Goal: Task Accomplishment & Management: Complete application form

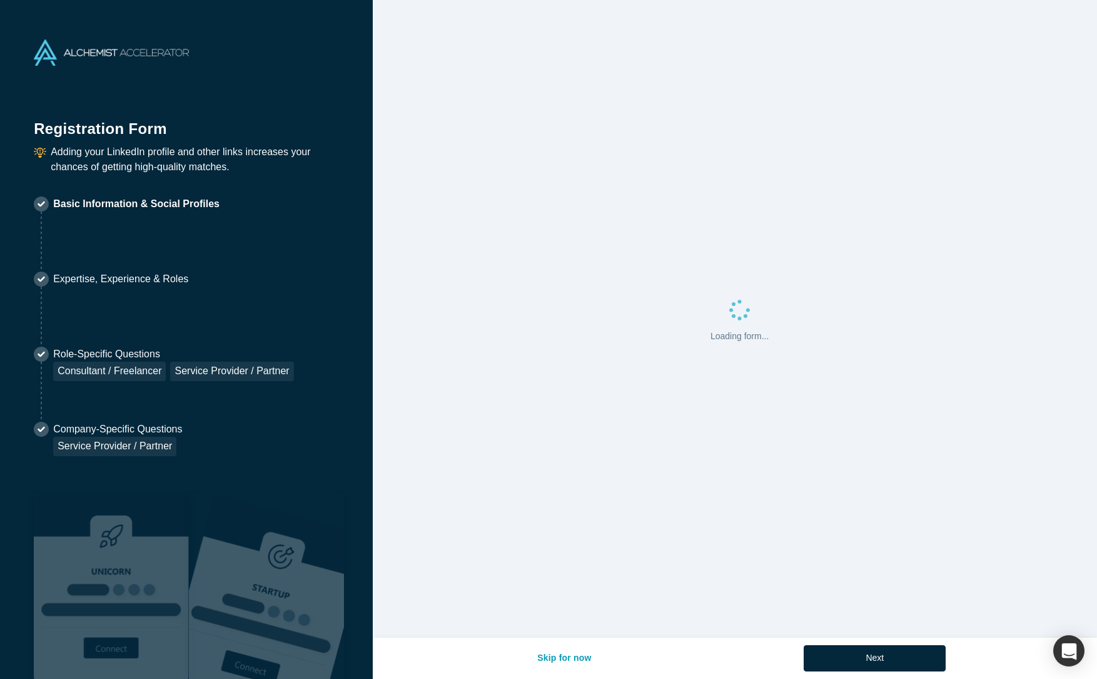
select select "US"
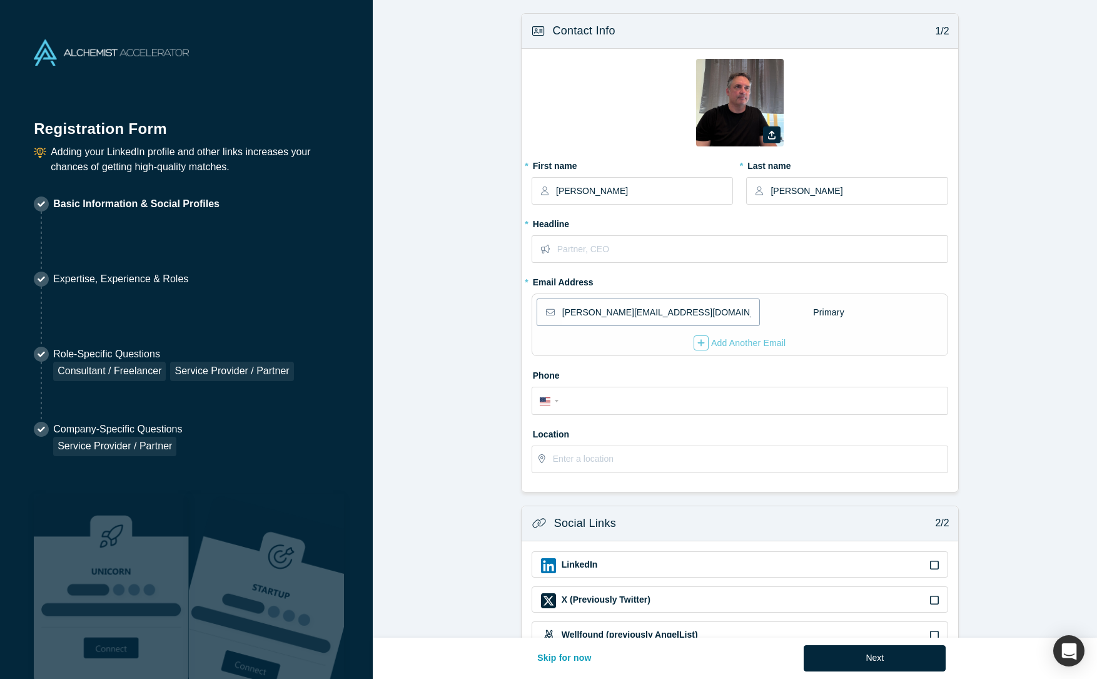
click at [678, 314] on input "[PERSON_NAME][EMAIL_ADDRESS][DOMAIN_NAME]" at bounding box center [660, 312] width 196 height 26
drag, startPoint x: 675, startPoint y: 313, endPoint x: 587, endPoint y: 313, distance: 87.6
click at [587, 313] on input "[PERSON_NAME][EMAIL_ADDRESS][DOMAIN_NAME]" at bounding box center [660, 312] width 196 height 26
type input "[PERSON_NAME][EMAIL_ADDRESS][DOMAIN_NAME]"
click at [595, 399] on input "tel" at bounding box center [751, 401] width 378 height 18
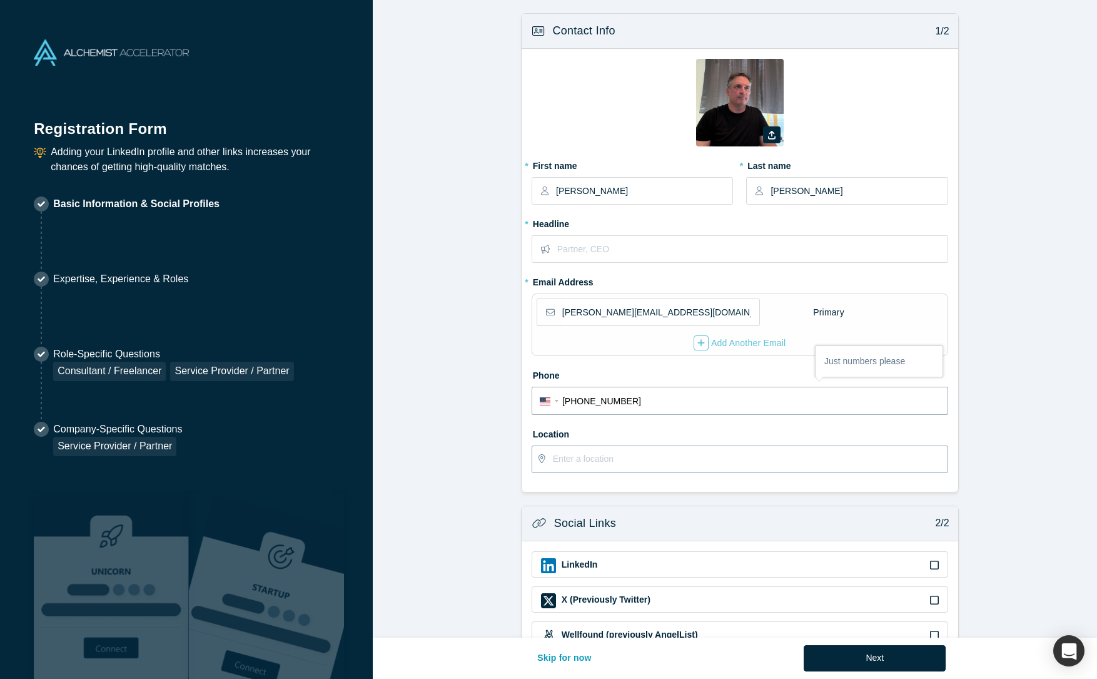
type input "[PHONE_NUMBER]"
click at [611, 465] on input "text" at bounding box center [750, 459] width 394 height 26
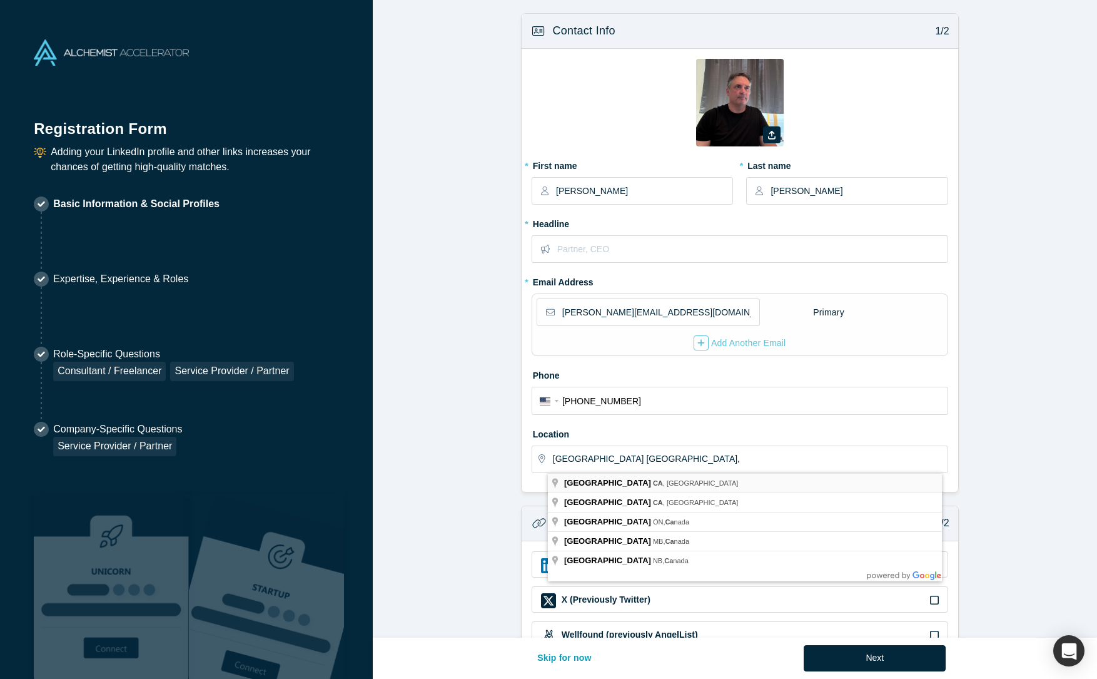
type input "[GEOGRAPHIC_DATA], [GEOGRAPHIC_DATA], [GEOGRAPHIC_DATA]"
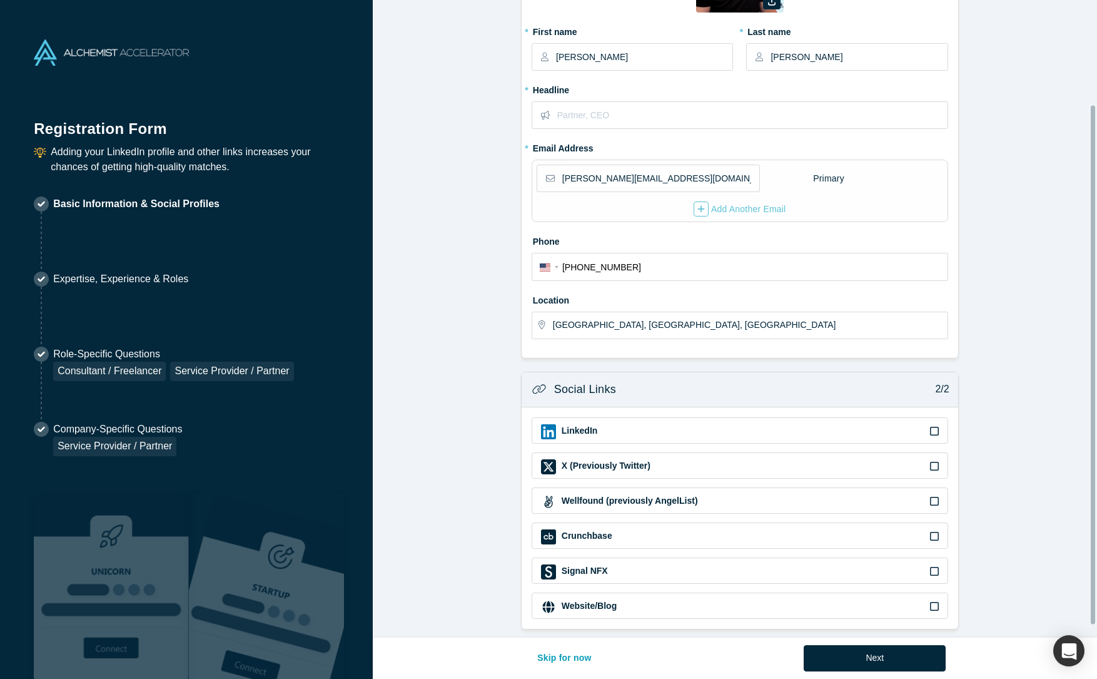
scroll to position [143, 0]
click at [883, 659] on button "Next" at bounding box center [875, 658] width 142 height 26
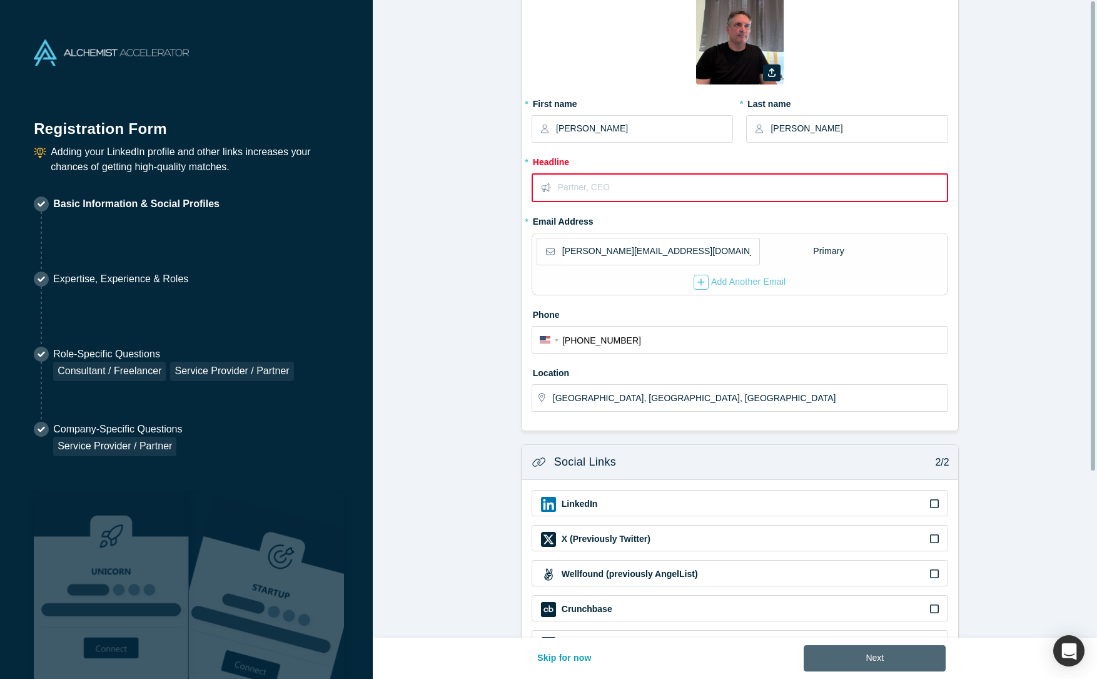
scroll to position [0, 0]
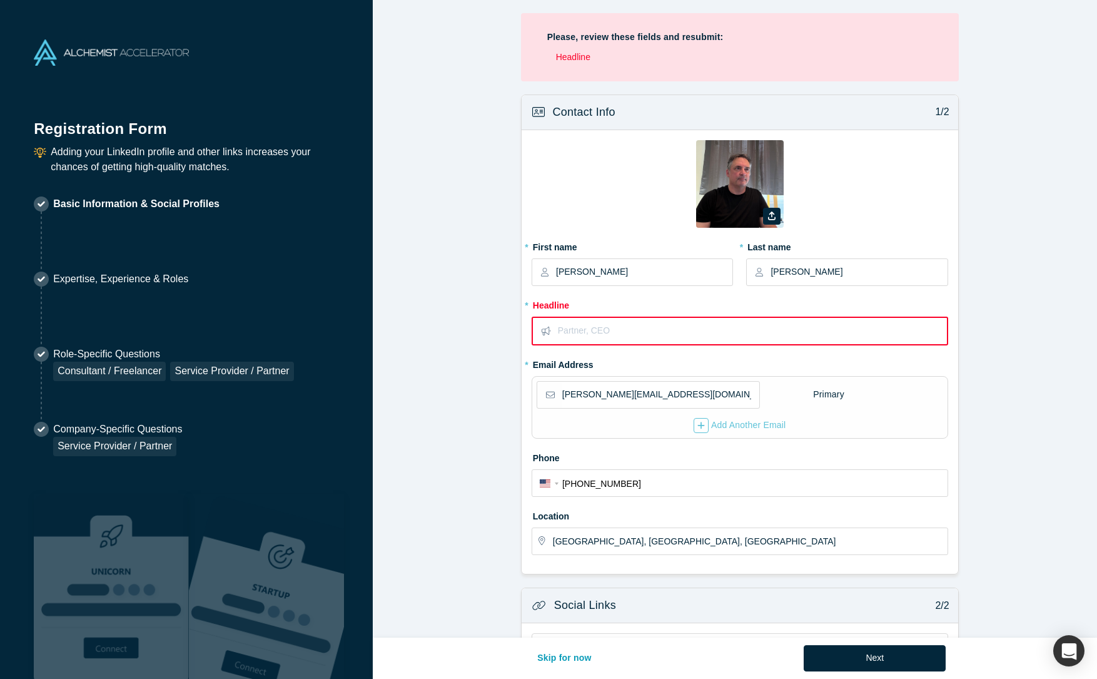
click at [618, 331] on input "text" at bounding box center [752, 331] width 388 height 26
paste input "Product Designer / UX Generalist / E-Commerce Strategist"
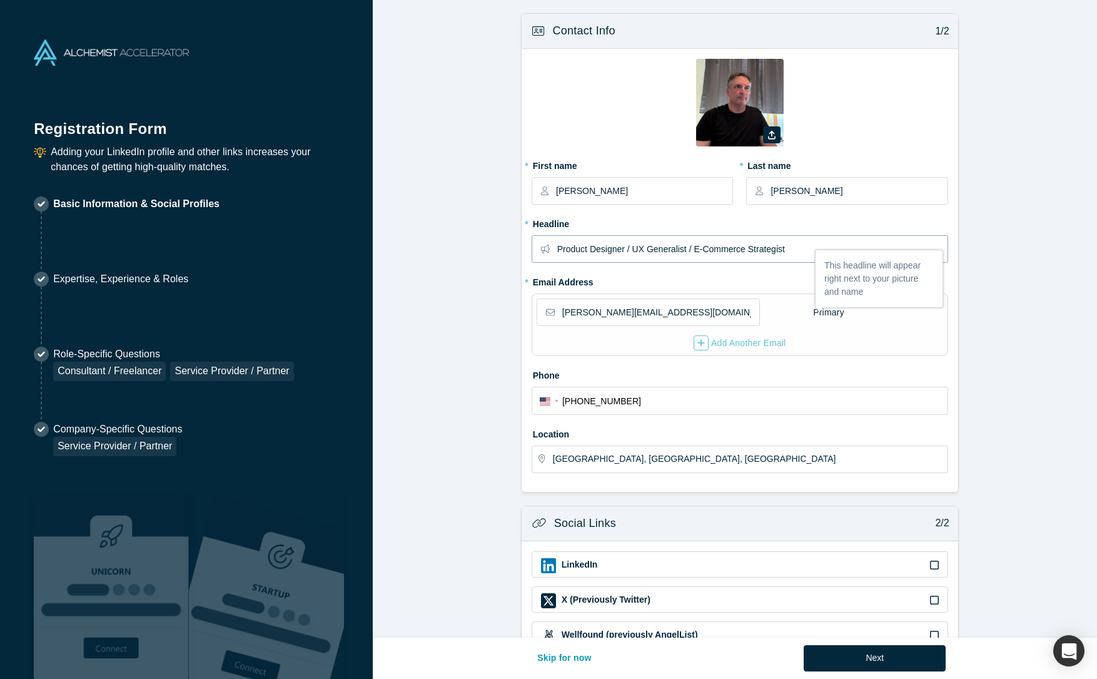
type input "Product Designer / UX Generalist / E-Commerce Strategist"
click at [481, 336] on form "Contact Info 1/2 Zoom Save Remove Upload New * First name [PERSON_NAME] * Last …" at bounding box center [740, 388] width 734 height 750
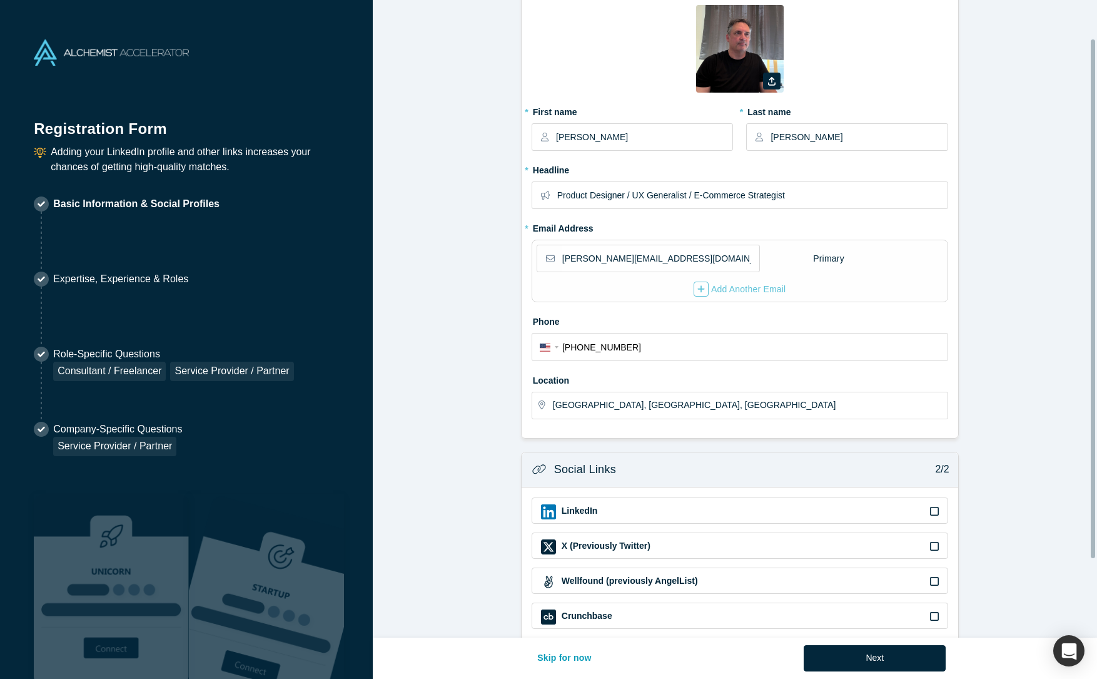
scroll to position [143, 0]
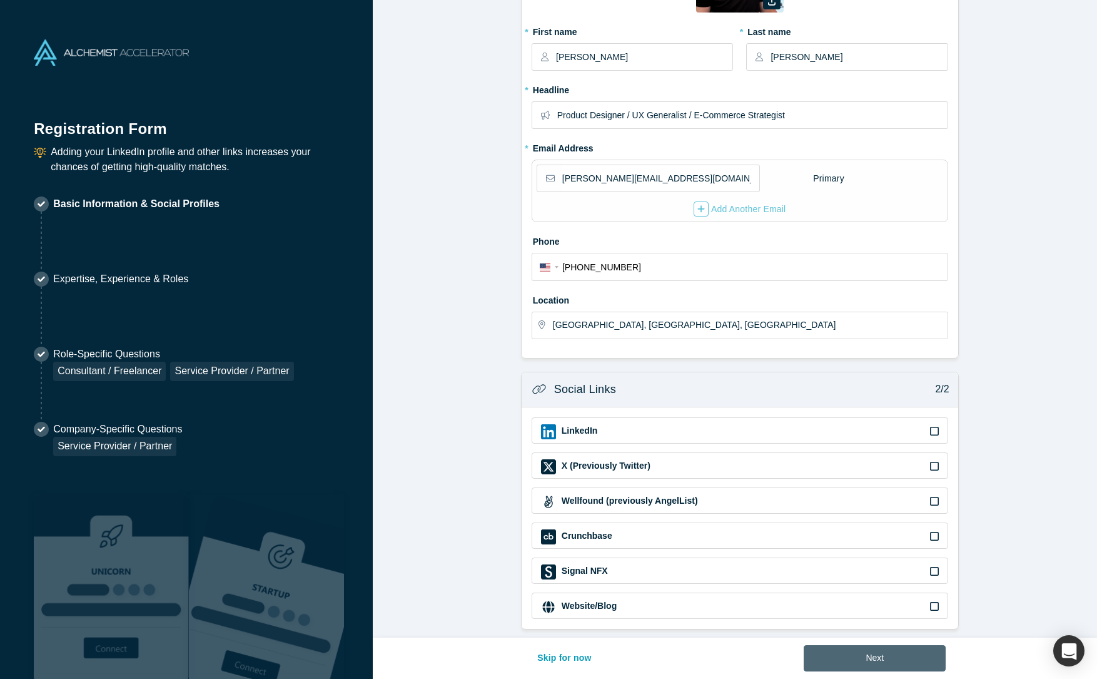
click at [860, 652] on button "Next" at bounding box center [875, 658] width 142 height 26
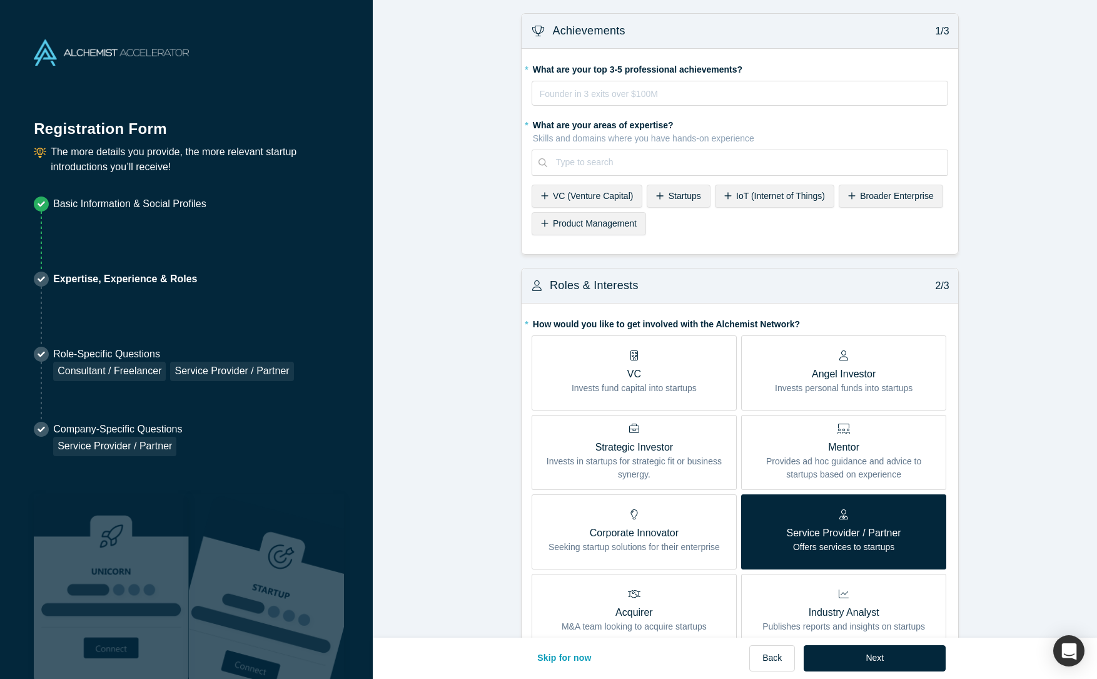
click at [656, 194] on icon at bounding box center [660, 195] width 8 height 9
click at [542, 223] on icon at bounding box center [545, 223] width 8 height 9
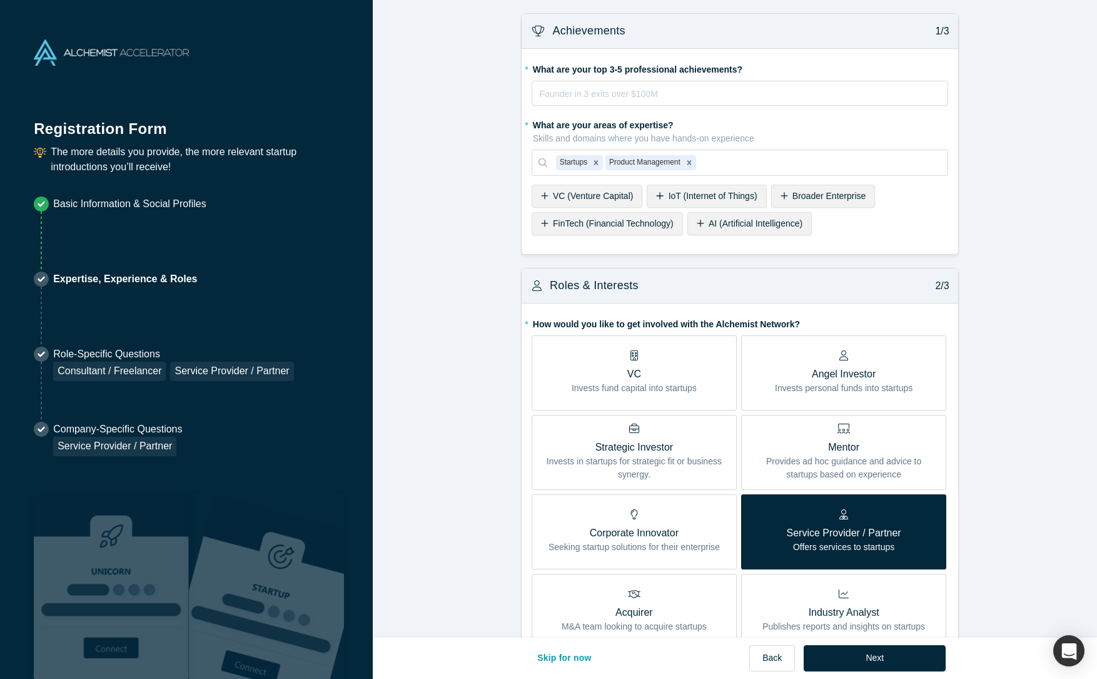
click at [697, 224] on icon at bounding box center [701, 223] width 8 height 9
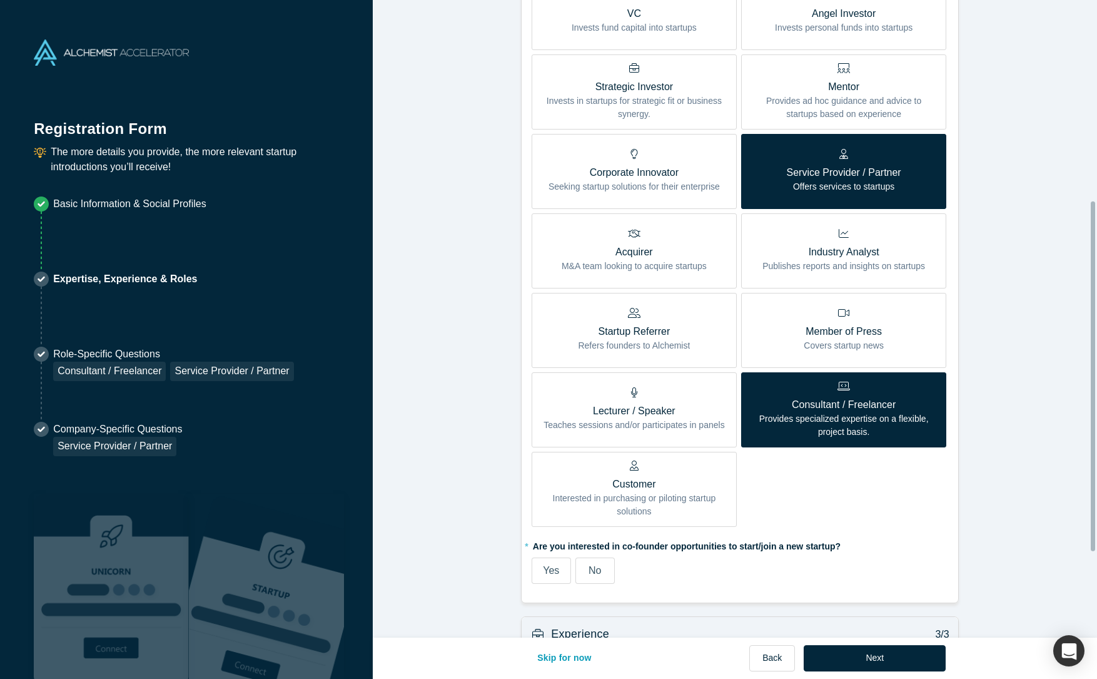
scroll to position [397, 0]
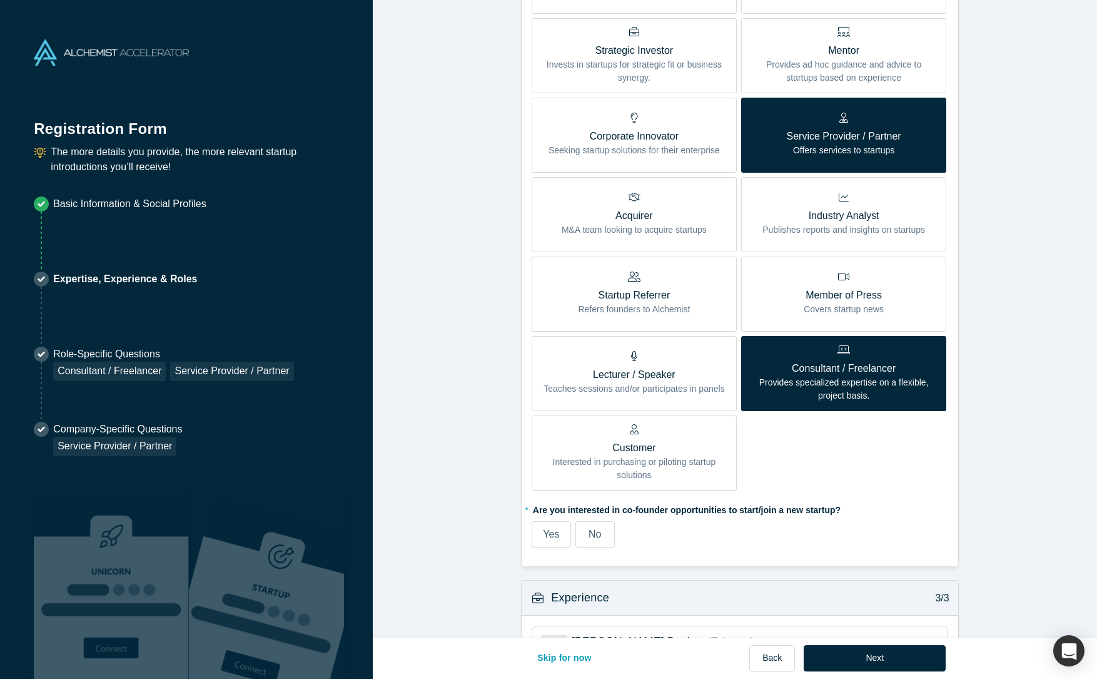
click at [545, 532] on span "Yes" at bounding box center [551, 534] width 16 height 11
click at [0, 0] on input "Yes" at bounding box center [0, 0] width 0 height 0
click at [543, 539] on span "Yes" at bounding box center [551, 534] width 16 height 11
click at [0, 0] on input "Yes" at bounding box center [0, 0] width 0 height 0
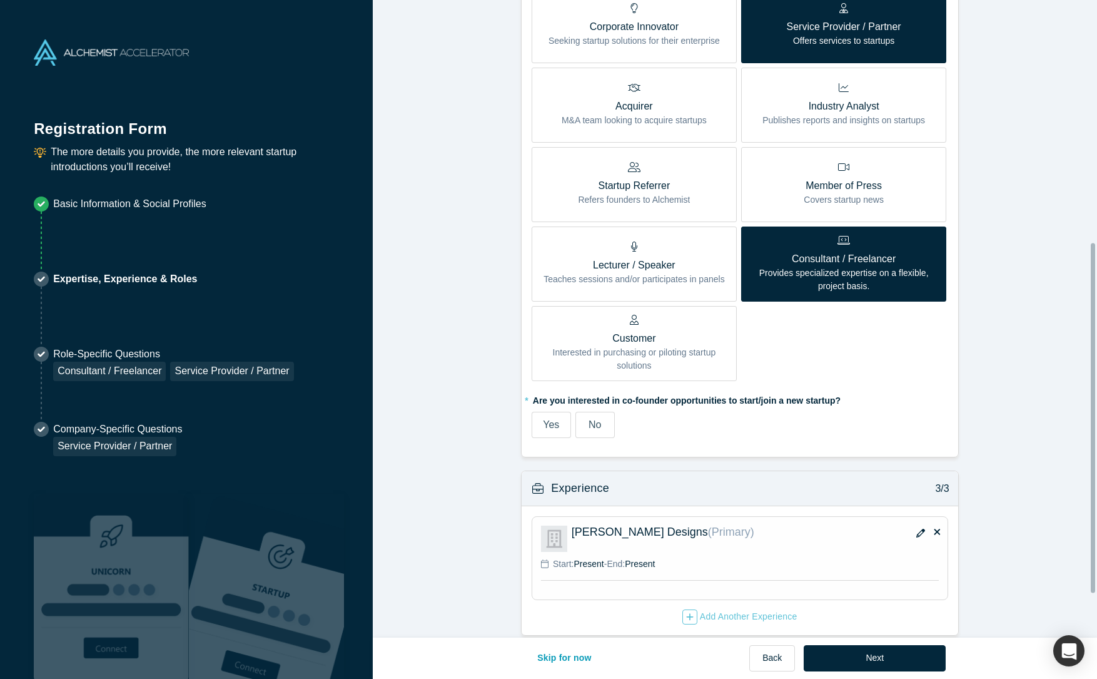
scroll to position [522, 0]
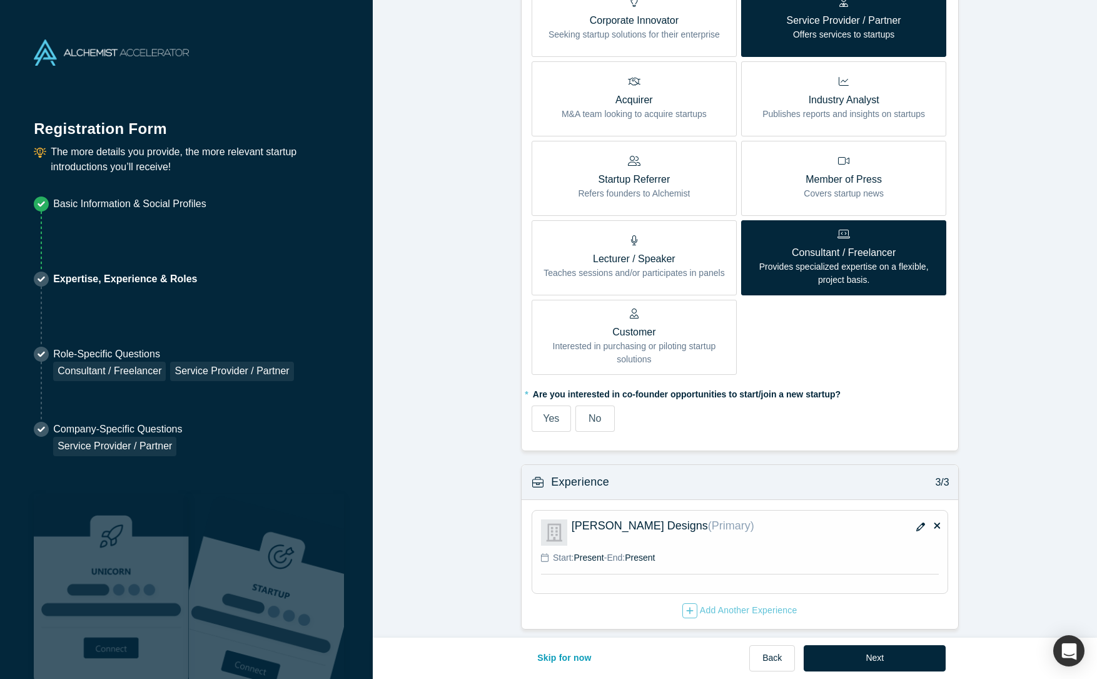
click at [547, 413] on span "Yes" at bounding box center [551, 418] width 16 height 11
click at [0, 0] on input "Yes" at bounding box center [0, 0] width 0 height 0
click at [870, 658] on button "Next" at bounding box center [875, 658] width 142 height 26
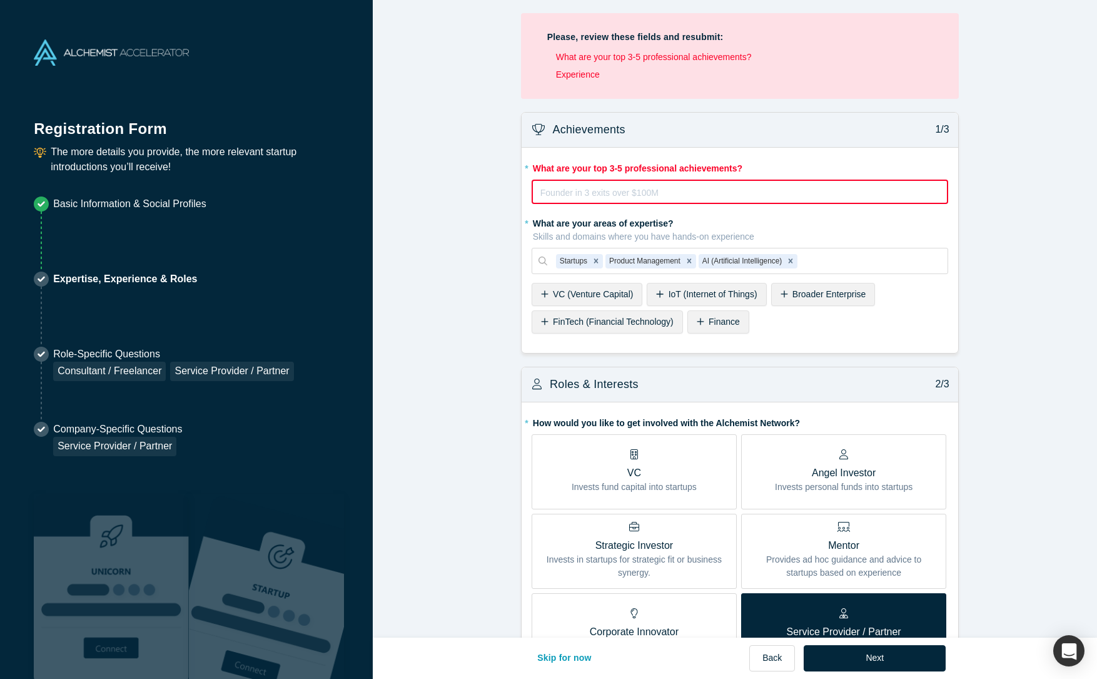
click at [667, 195] on div "rdw-editor" at bounding box center [740, 192] width 398 height 15
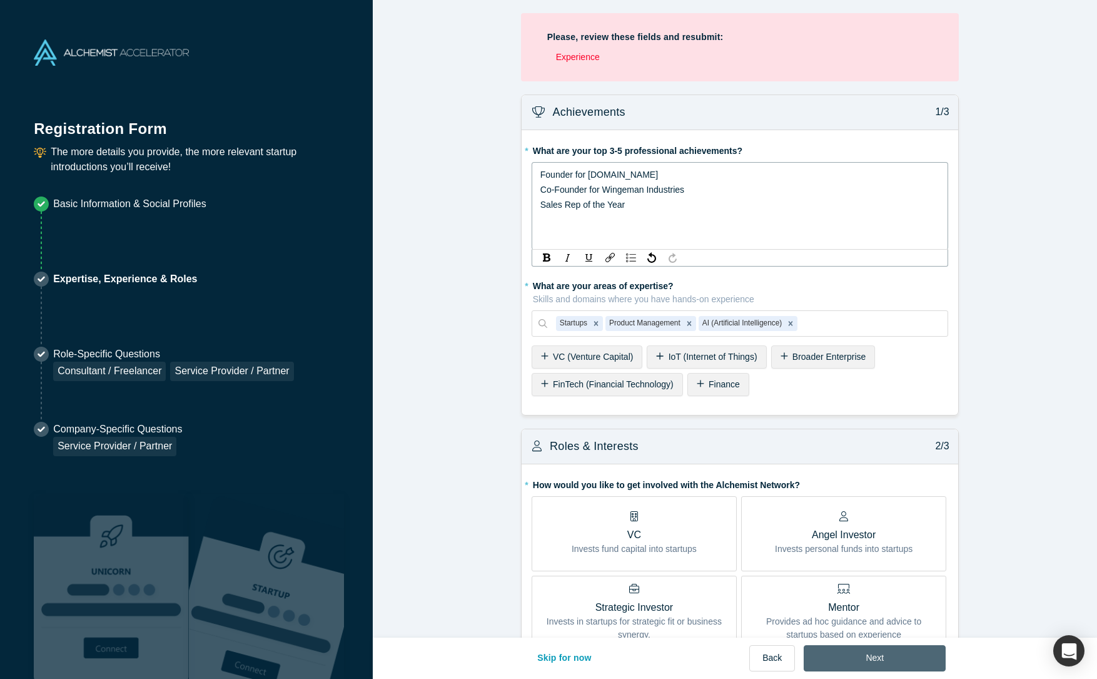
click at [860, 664] on button "Next" at bounding box center [875, 658] width 142 height 26
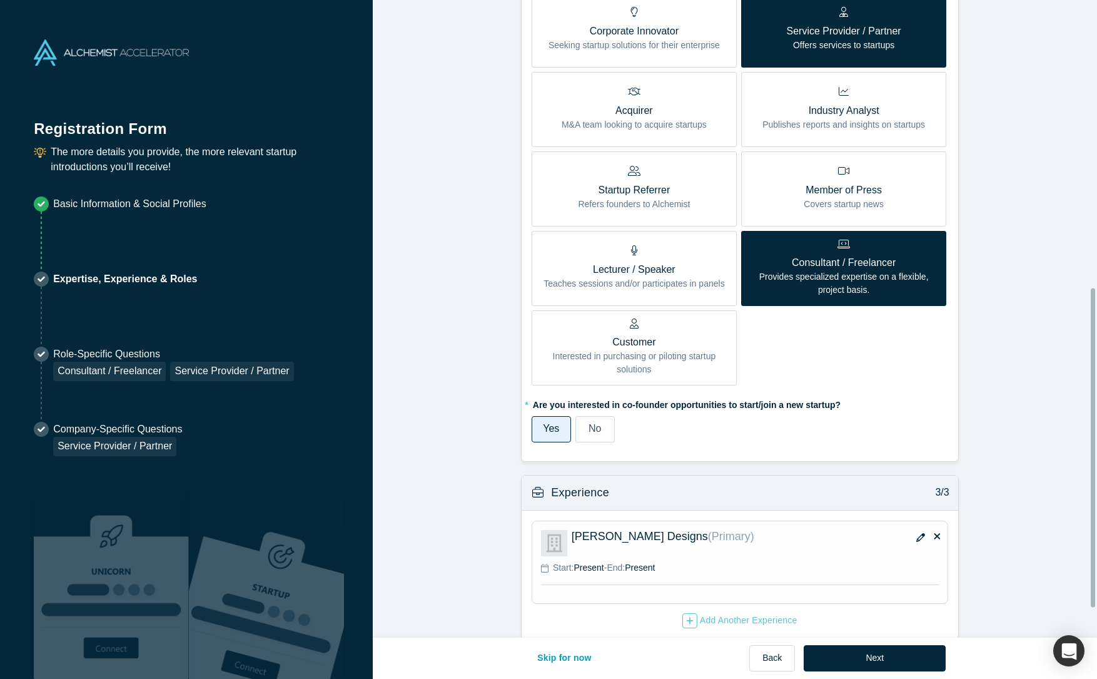
scroll to position [633, 0]
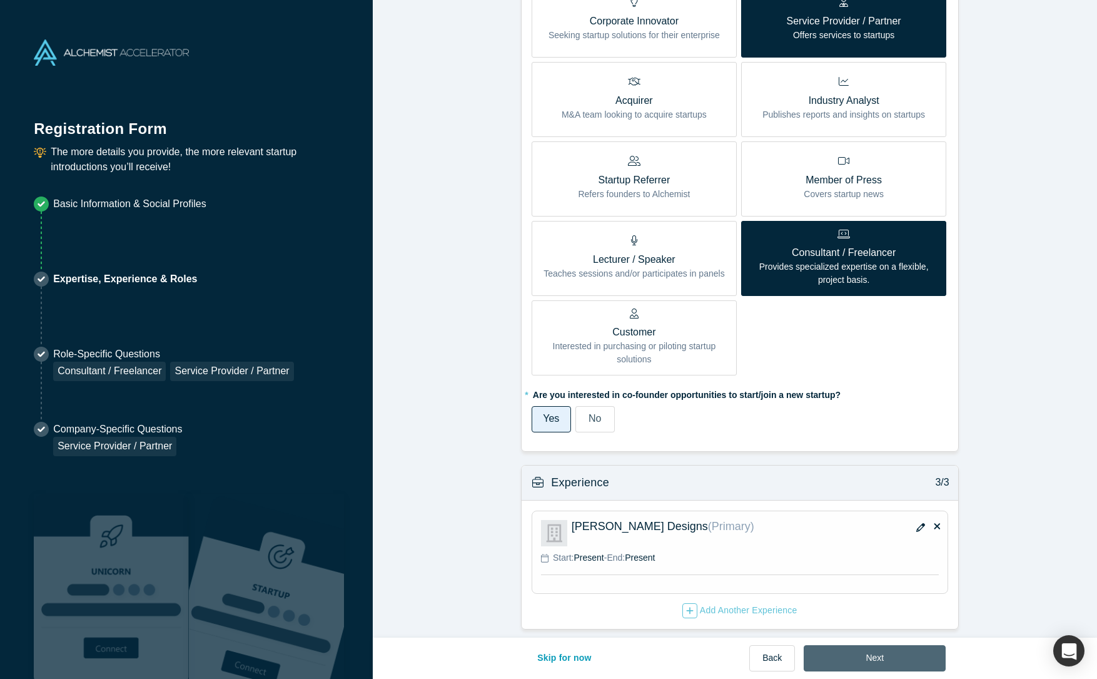
click at [875, 659] on button "Next" at bounding box center [875, 658] width 142 height 26
